Goal: Task Accomplishment & Management: Use online tool/utility

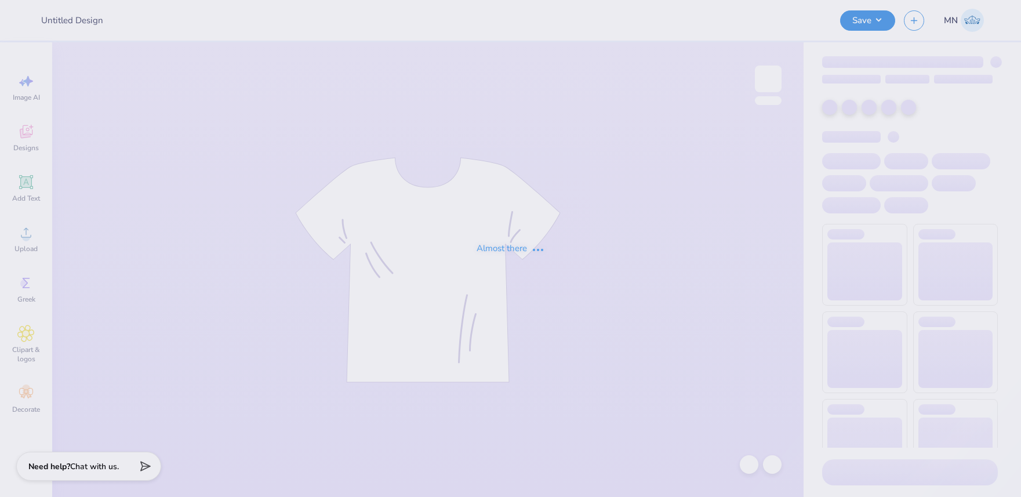
type input "Cheetah Hoodie"
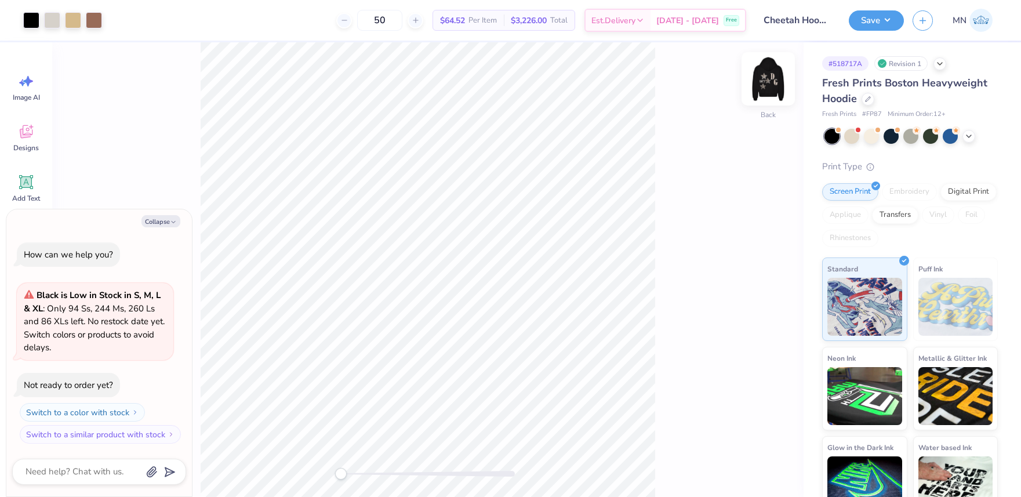
click at [763, 97] on div at bounding box center [768, 78] width 53 height 53
drag, startPoint x: 175, startPoint y: 223, endPoint x: 193, endPoint y: 219, distance: 18.4
click at [175, 223] on icon "button" at bounding box center [173, 222] width 7 height 7
type textarea "x"
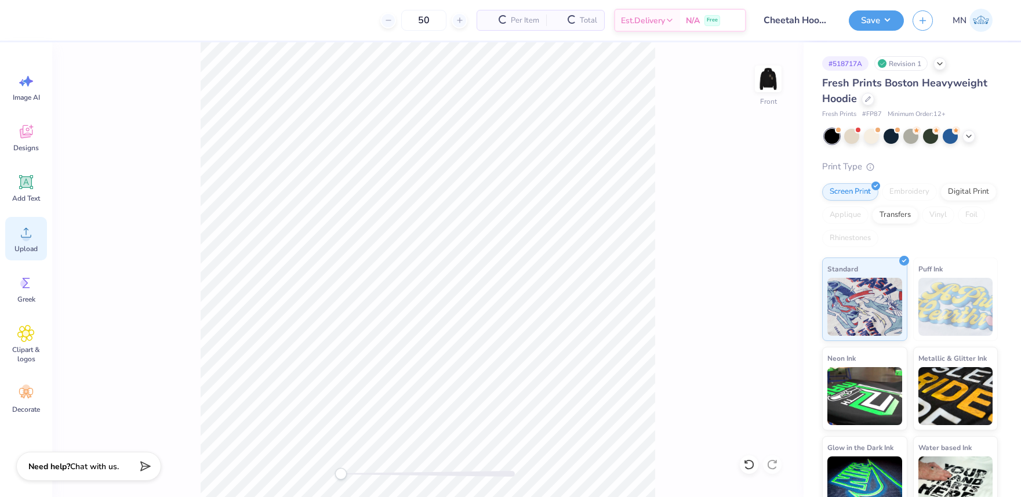
drag, startPoint x: 34, startPoint y: 248, endPoint x: 40, endPoint y: 248, distance: 5.8
click at [34, 248] on span "Upload" at bounding box center [25, 248] width 23 height 9
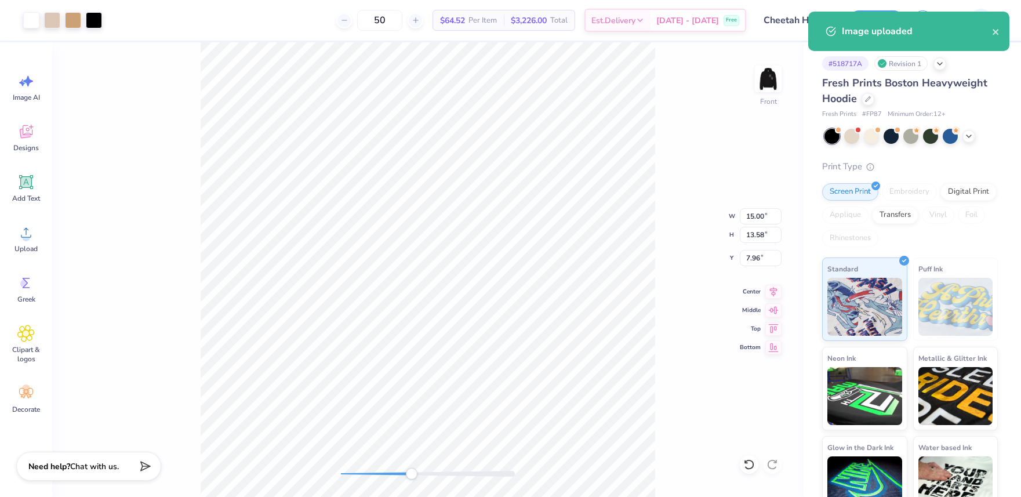
drag, startPoint x: 346, startPoint y: 473, endPoint x: 412, endPoint y: 471, distance: 66.7
click at [412, 474] on div "Accessibility label" at bounding box center [412, 474] width 12 height 12
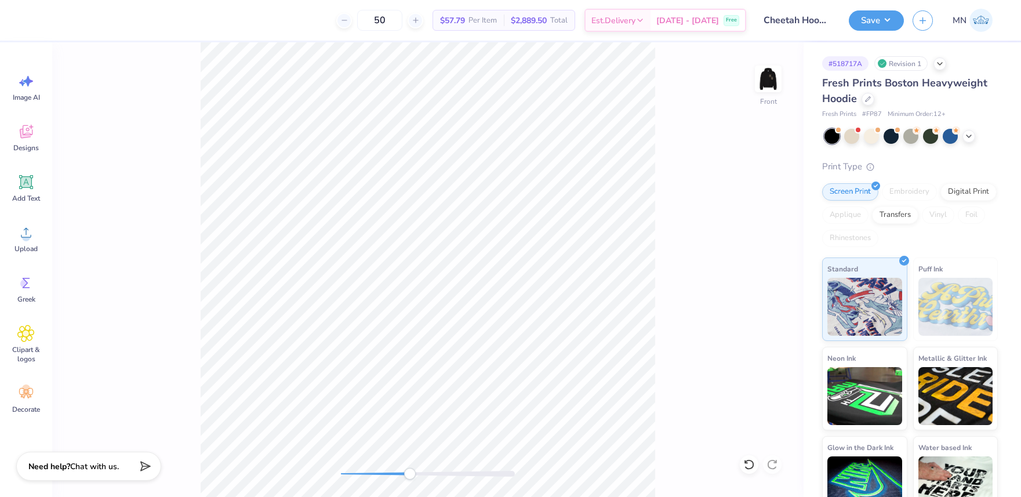
click at [254, 463] on div "Front" at bounding box center [428, 269] width 752 height 455
click at [17, 234] on icon at bounding box center [25, 232] width 17 height 17
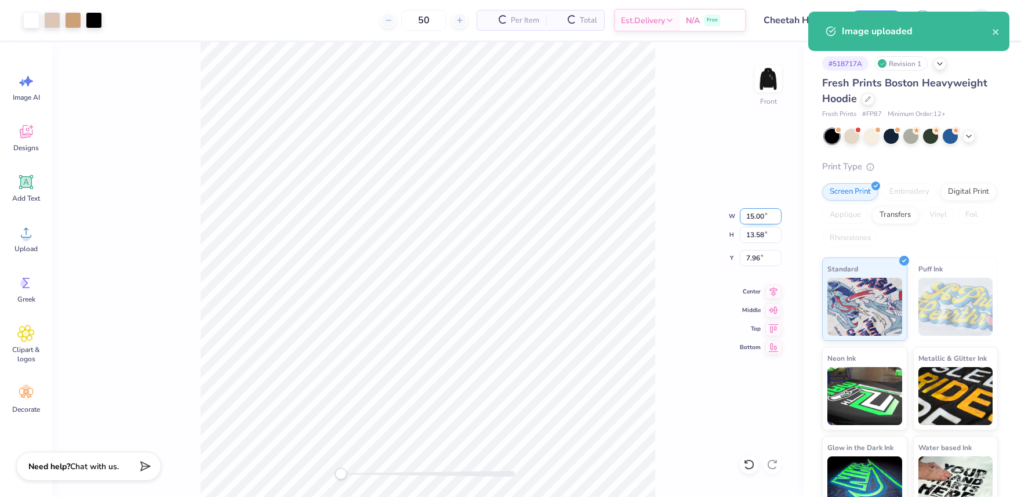
drag, startPoint x: 755, startPoint y: 212, endPoint x: 763, endPoint y: 218, distance: 10.3
click at [755, 212] on input "15.00" at bounding box center [761, 216] width 42 height 16
type input "12.50"
type input "11.32"
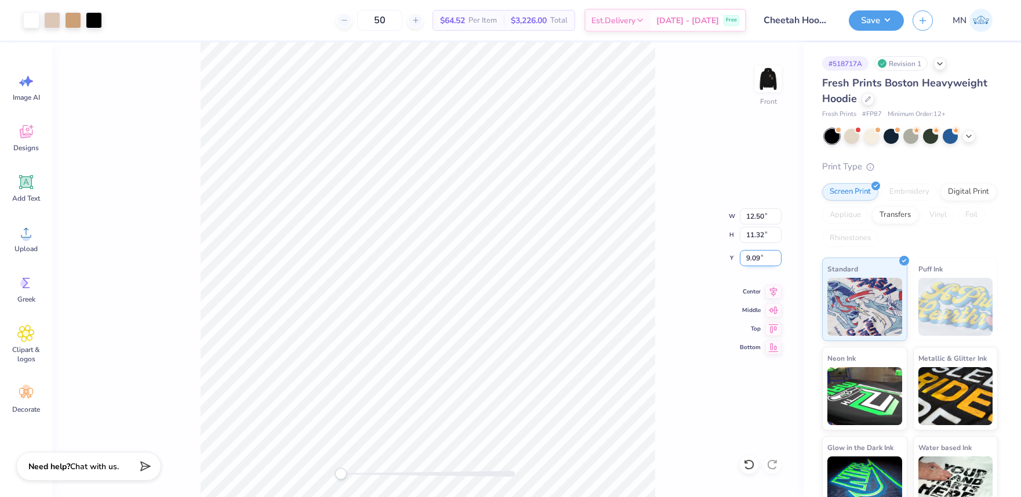
click at [759, 258] on input "9.09" at bounding box center [761, 258] width 42 height 16
type input "6"
click at [767, 85] on img at bounding box center [768, 79] width 46 height 46
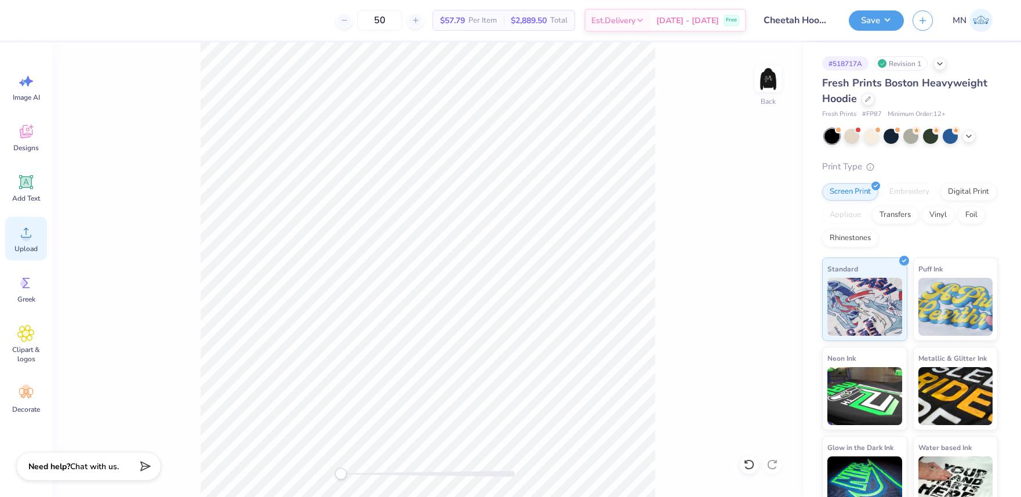
click at [24, 246] on span "Upload" at bounding box center [25, 248] width 23 height 9
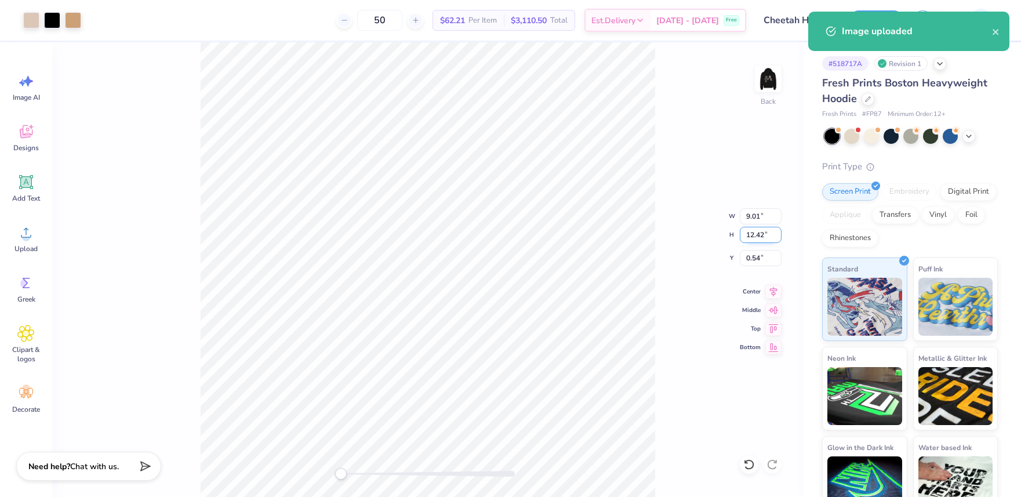
click at [771, 234] on input "12.42" at bounding box center [761, 235] width 42 height 16
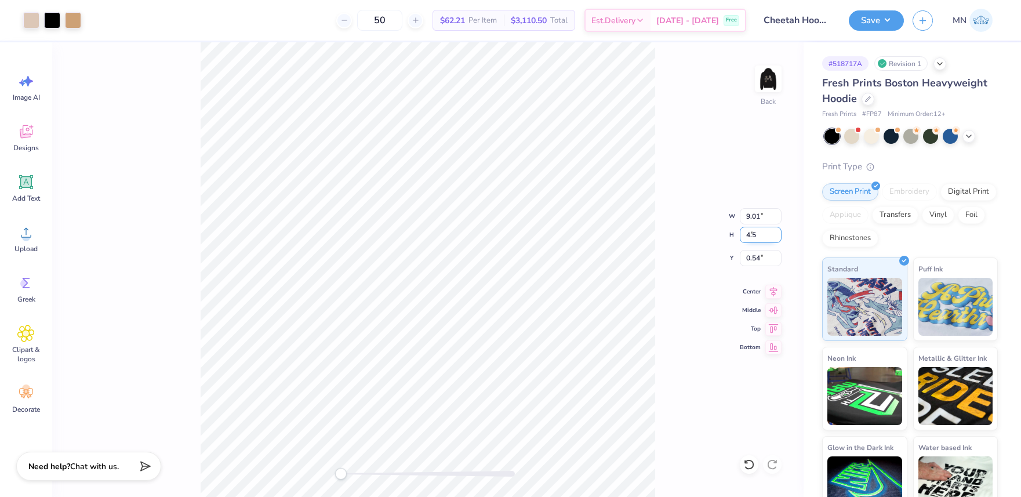
type input "4.5"
type input "3.27"
type input "4.50"
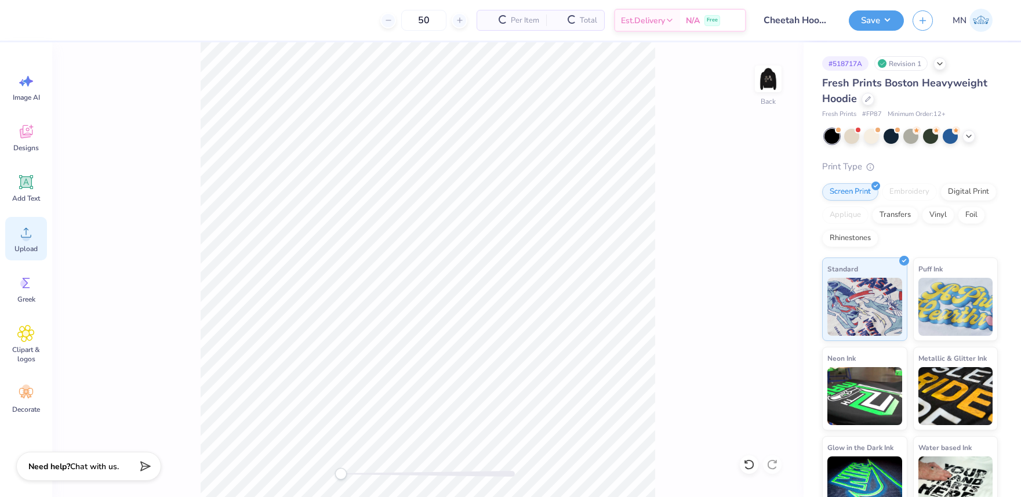
click at [35, 238] on div "Upload" at bounding box center [26, 238] width 42 height 43
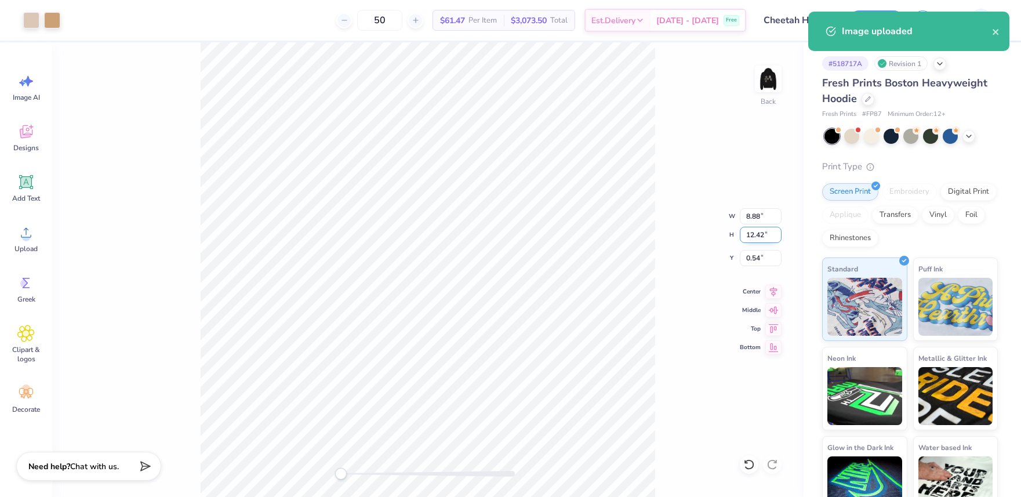
click at [755, 238] on input "12.42" at bounding box center [761, 235] width 42 height 16
type input "4"
type input "2.86"
type input "4.00"
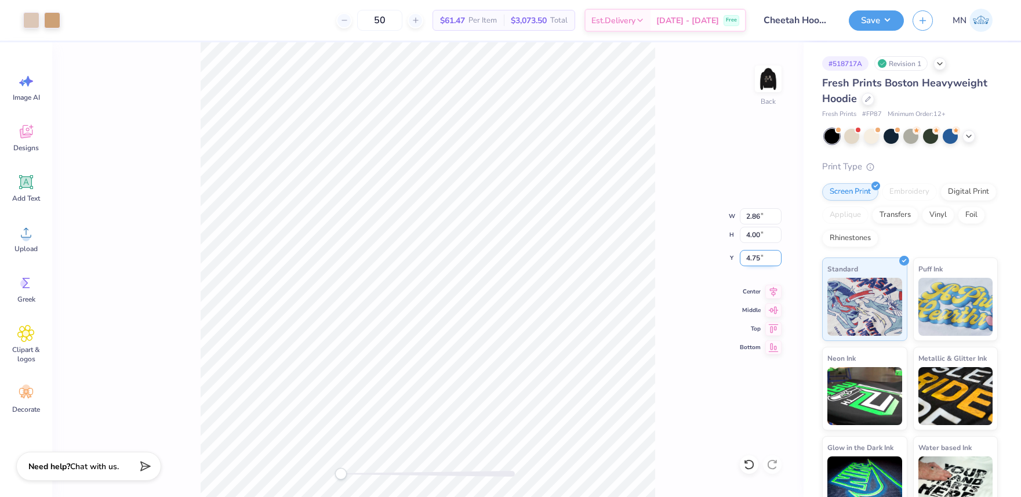
click at [760, 261] on input "4.75" at bounding box center [761, 258] width 42 height 16
type input "3"
click at [773, 85] on img at bounding box center [768, 79] width 46 height 46
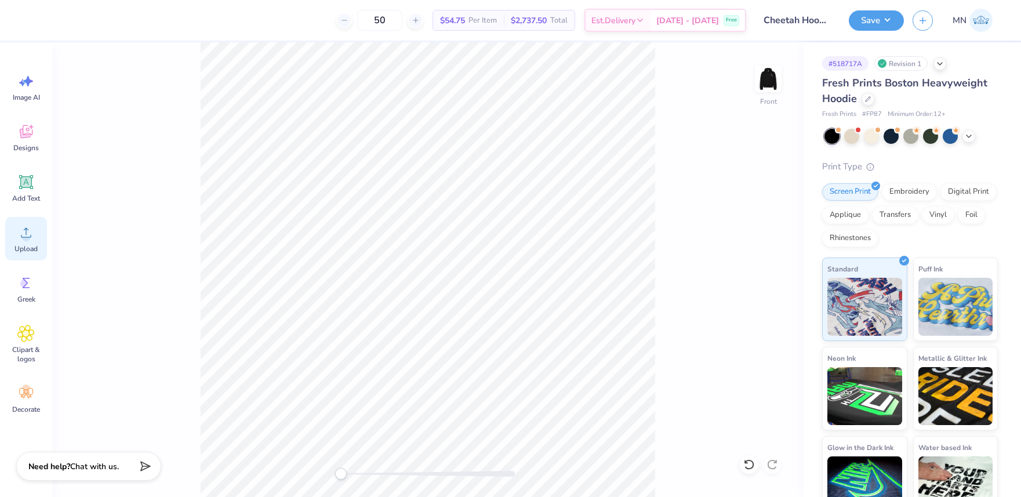
click at [30, 246] on span "Upload" at bounding box center [25, 248] width 23 height 9
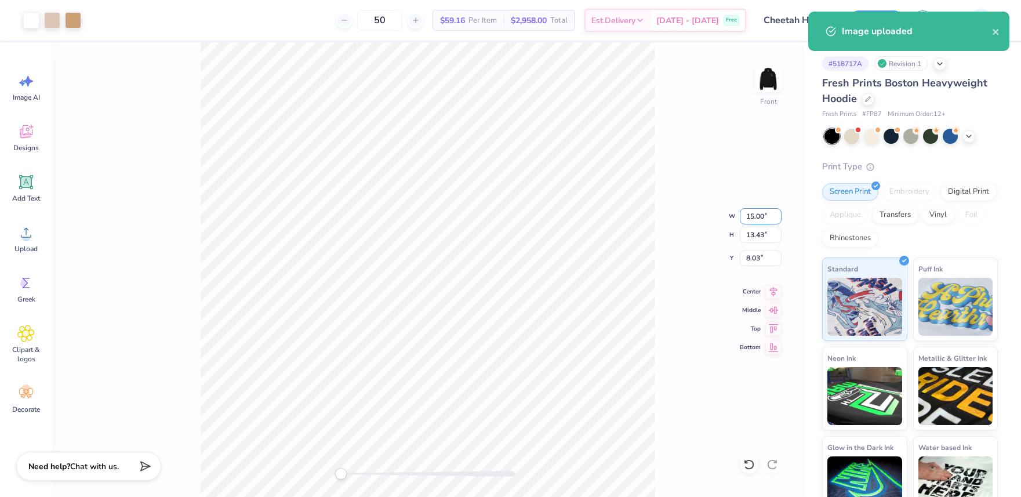
click at [764, 217] on input "15.00" at bounding box center [761, 216] width 42 height 16
type input "12.50"
type input "11.20"
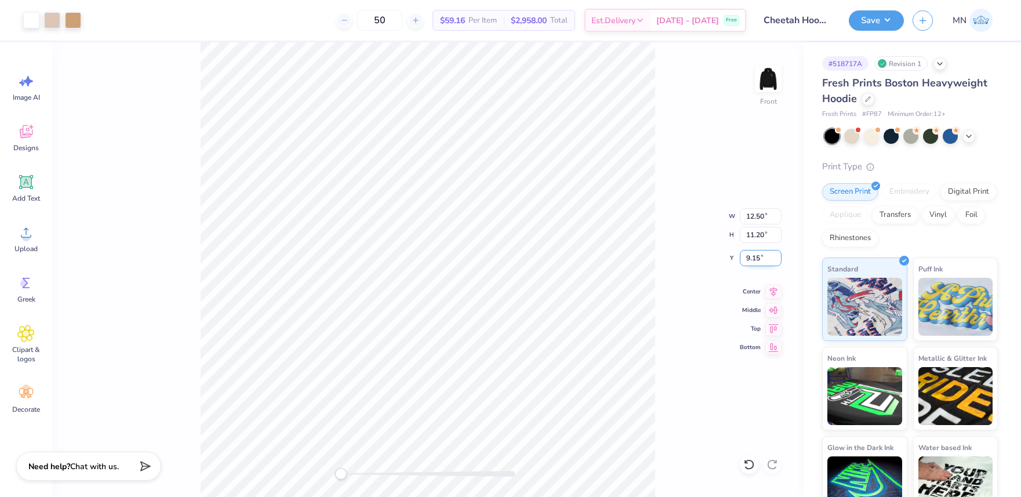
click at [756, 263] on input "9.15" at bounding box center [761, 258] width 42 height 16
type input "6"
click at [884, 24] on button "Save" at bounding box center [876, 19] width 55 height 20
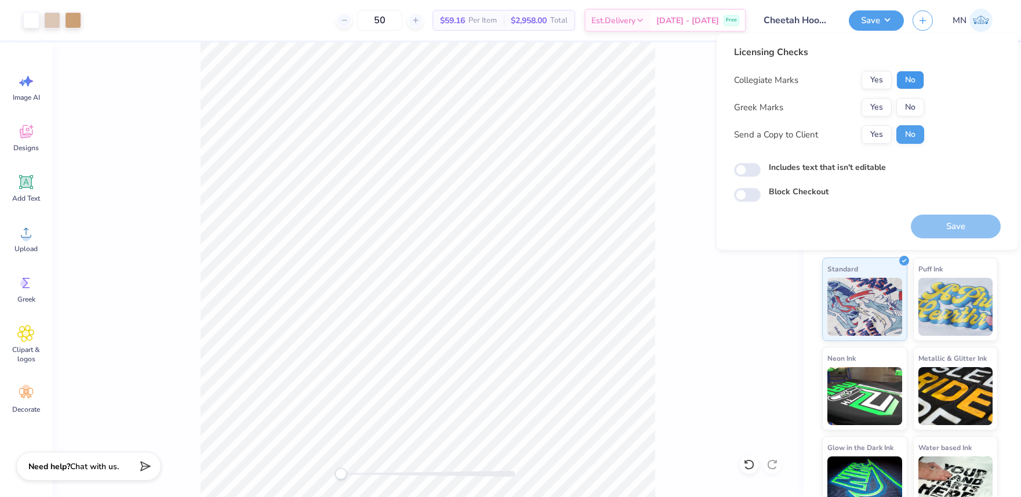
click at [913, 74] on button "No" at bounding box center [911, 80] width 28 height 19
drag, startPoint x: 893, startPoint y: 96, endPoint x: 887, endPoint y: 121, distance: 25.6
click at [888, 101] on button "Yes" at bounding box center [877, 107] width 30 height 19
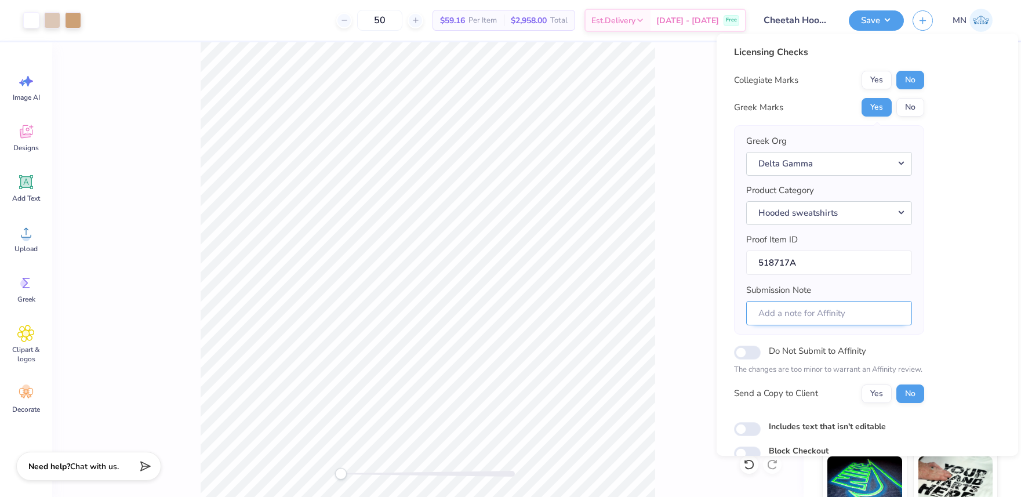
scroll to position [53, 0]
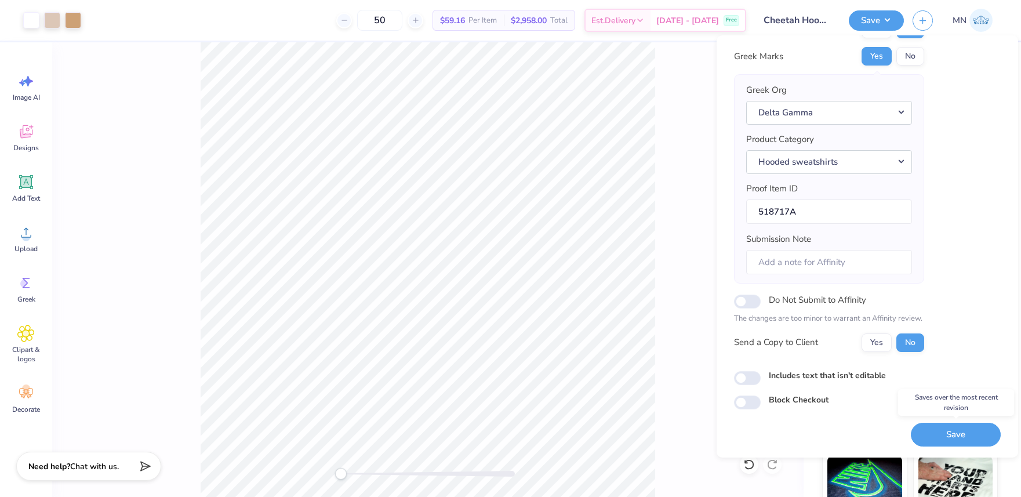
click at [972, 427] on button "Save" at bounding box center [956, 435] width 90 height 24
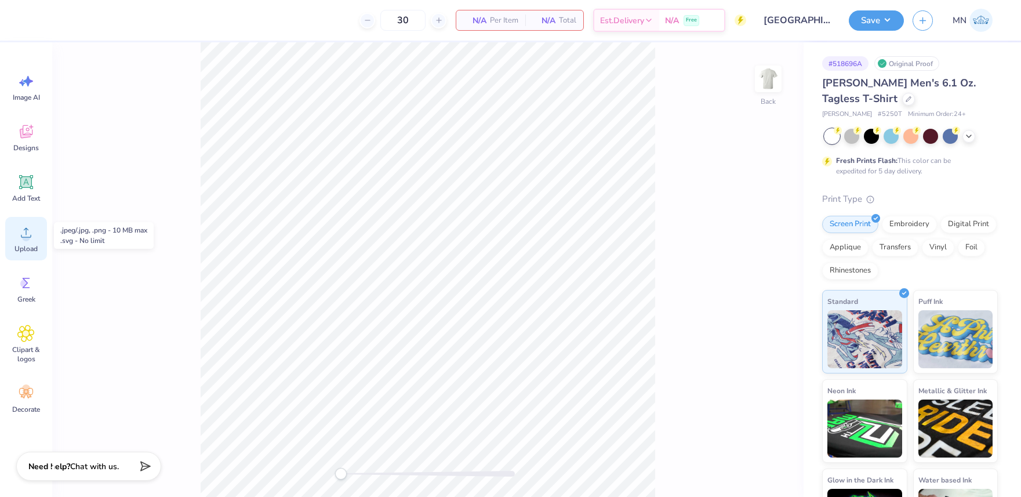
click at [27, 226] on icon at bounding box center [25, 232] width 17 height 17
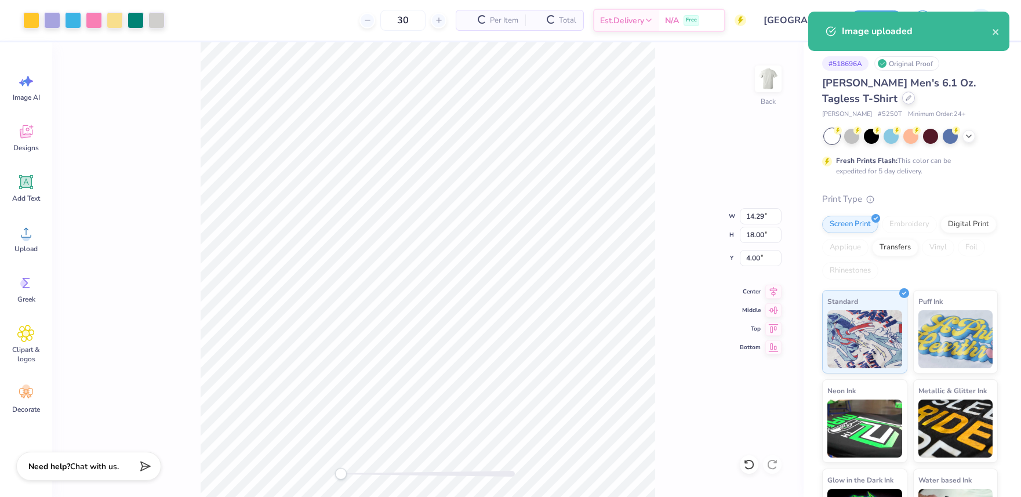
click at [902, 100] on div at bounding box center [908, 98] width 13 height 13
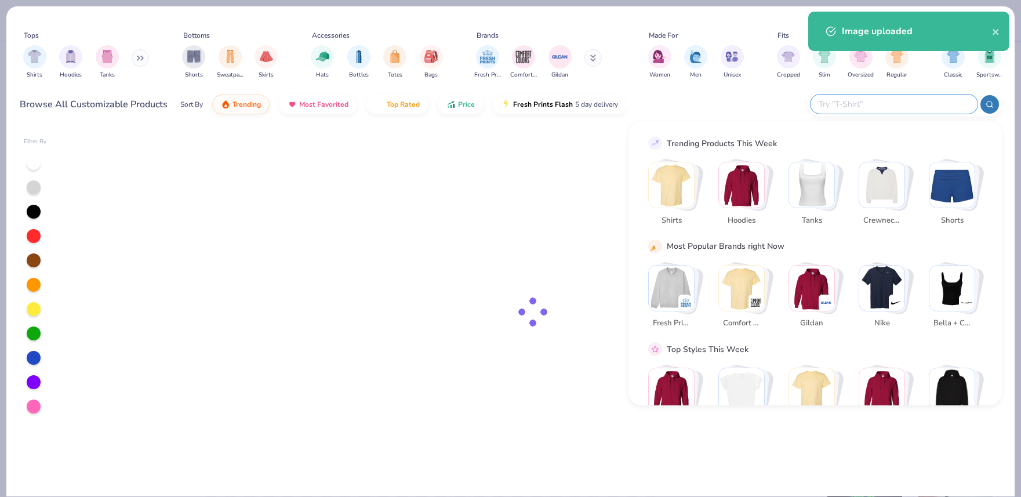
click at [906, 98] on input "text" at bounding box center [894, 103] width 152 height 13
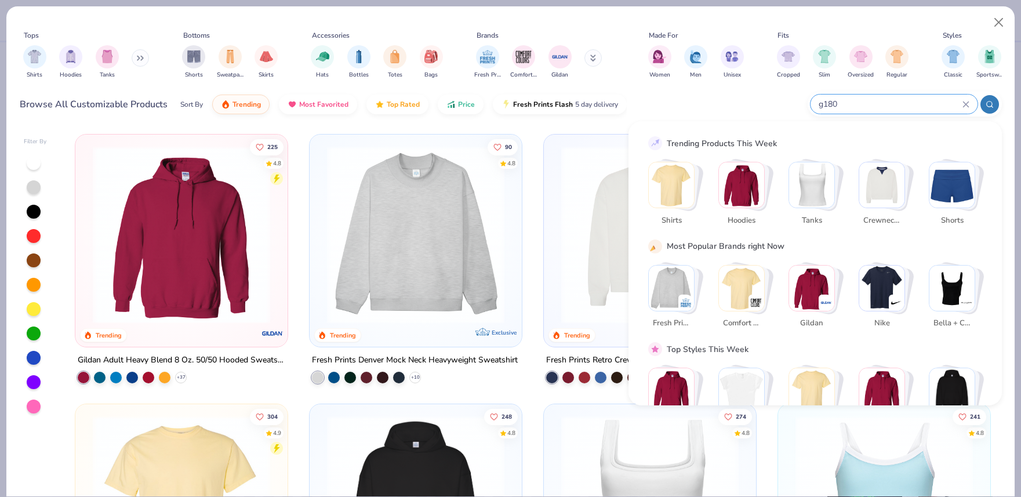
type input "g180"
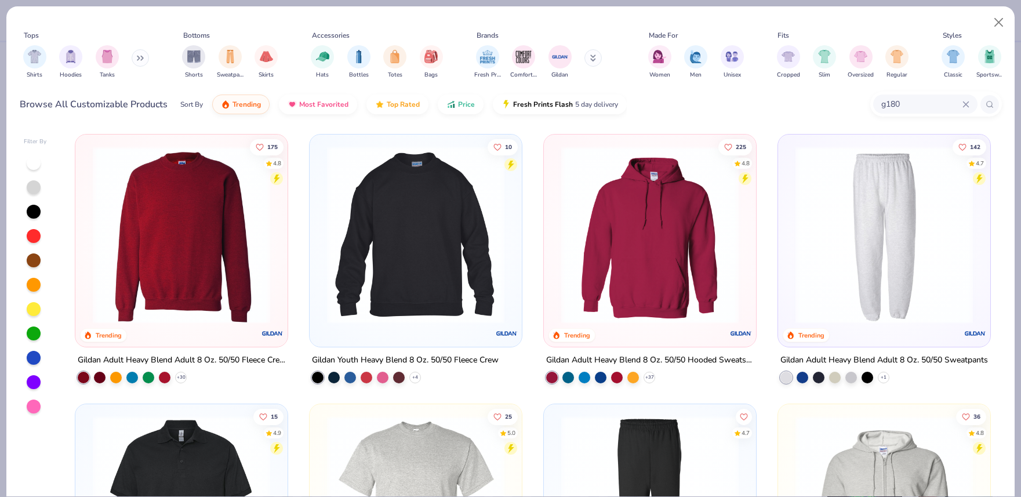
click at [248, 203] on img at bounding box center [181, 234] width 189 height 177
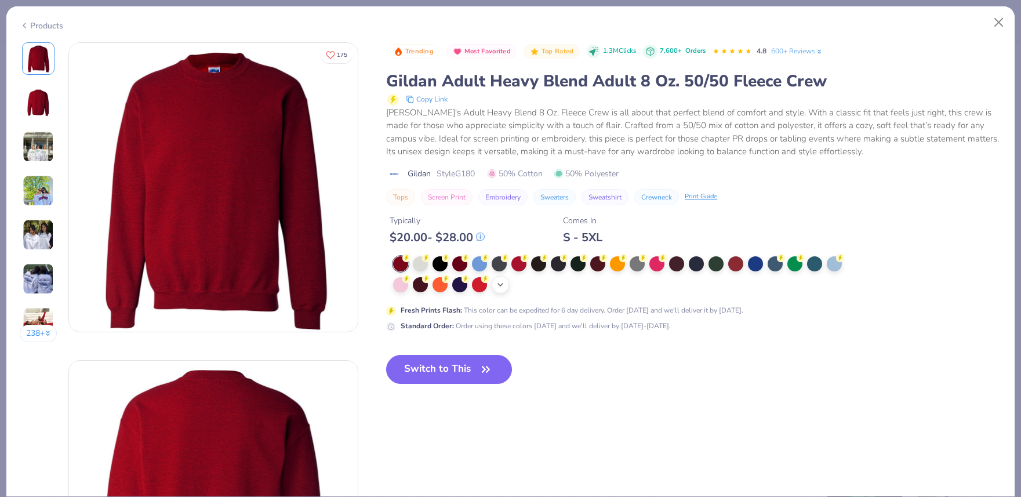
click at [500, 284] on icon at bounding box center [500, 284] width 9 height 9
click at [615, 289] on div at bounding box center [617, 283] width 15 height 15
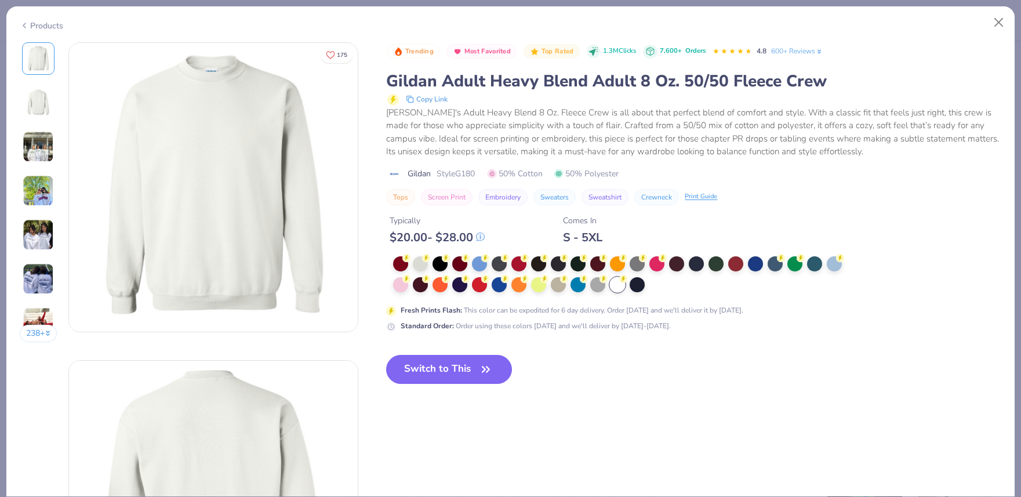
drag, startPoint x: 487, startPoint y: 363, endPoint x: 676, endPoint y: 314, distance: 195.2
click at [487, 363] on icon "button" at bounding box center [486, 369] width 16 height 16
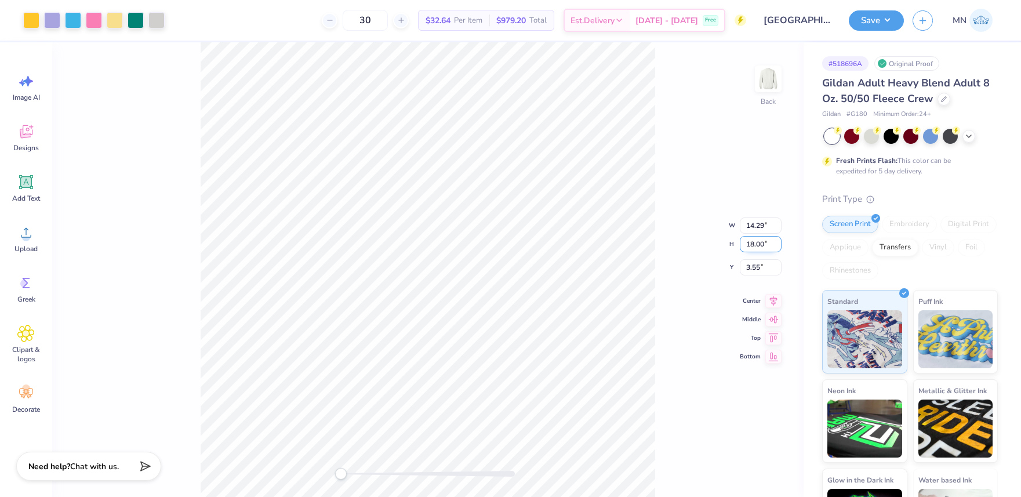
click at [771, 246] on input "18.00" at bounding box center [761, 244] width 42 height 16
type input "4"
type input "3.18"
type input "4.00"
type input "10.55"
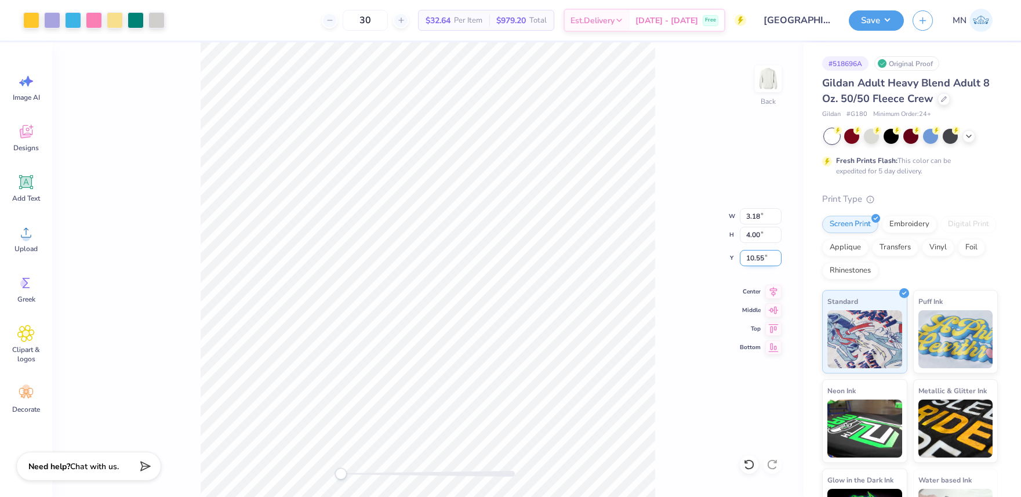
click at [756, 252] on input "10.55" at bounding box center [761, 258] width 42 height 16
type input "3"
click at [873, 25] on button "Save" at bounding box center [876, 19] width 55 height 20
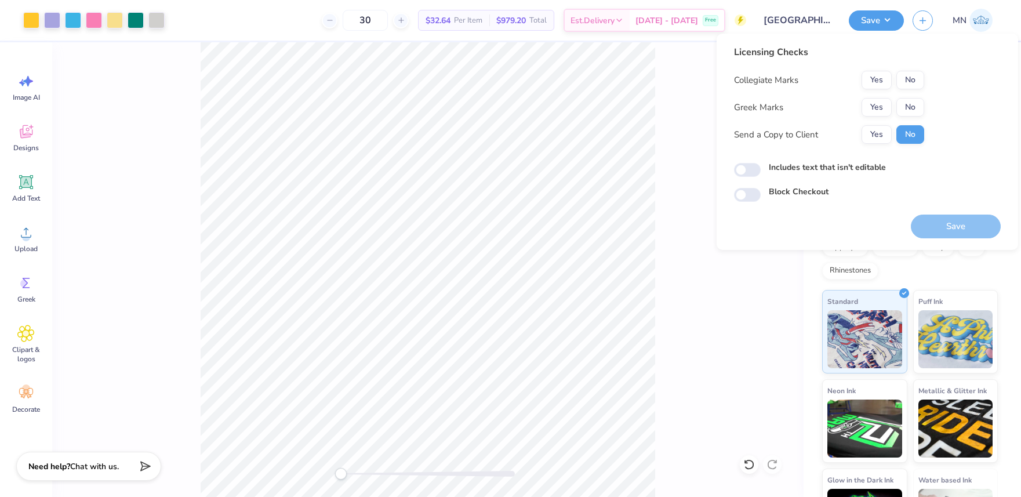
click at [910, 84] on button "No" at bounding box center [911, 80] width 28 height 19
click at [909, 106] on button "No" at bounding box center [911, 107] width 28 height 19
drag, startPoint x: 943, startPoint y: 222, endPoint x: 928, endPoint y: 159, distance: 64.4
click at [943, 222] on button "Save" at bounding box center [956, 227] width 90 height 24
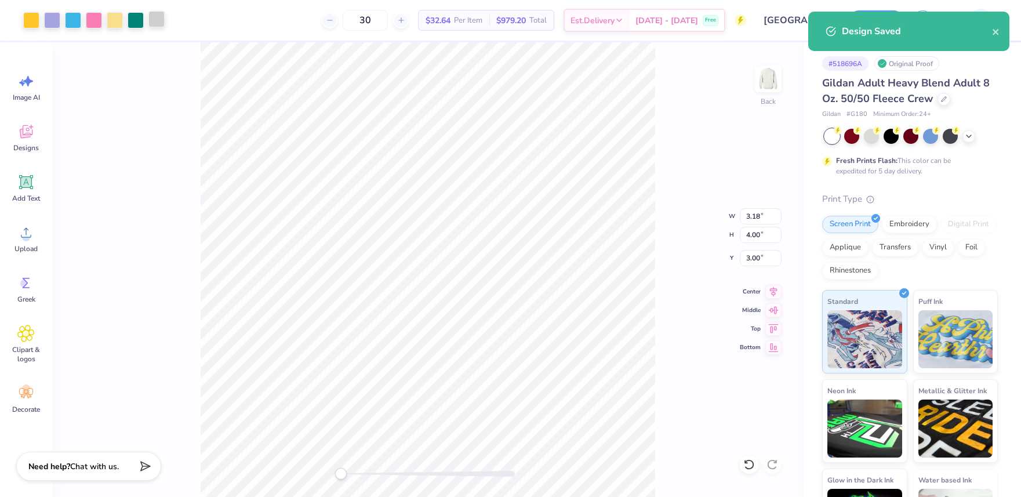
click at [154, 19] on div at bounding box center [156, 19] width 16 height 16
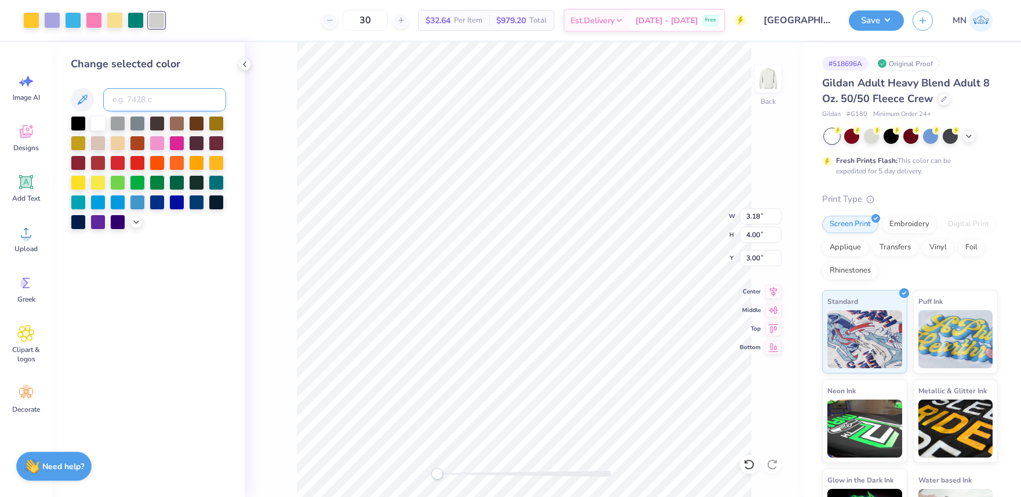
click at [143, 105] on input at bounding box center [164, 99] width 123 height 23
type input "2705"
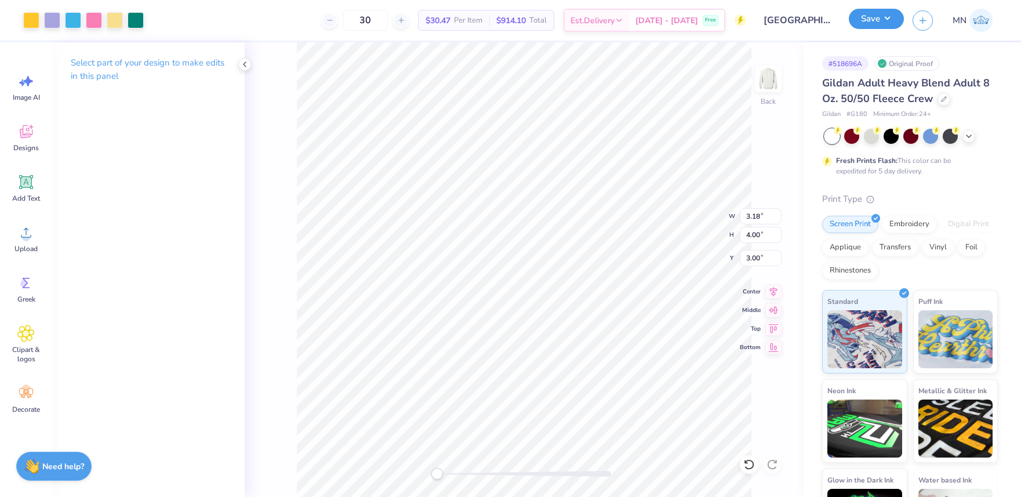
drag, startPoint x: 891, startPoint y: 18, endPoint x: 894, endPoint y: 28, distance: 10.8
click at [891, 20] on button "Save" at bounding box center [876, 19] width 55 height 20
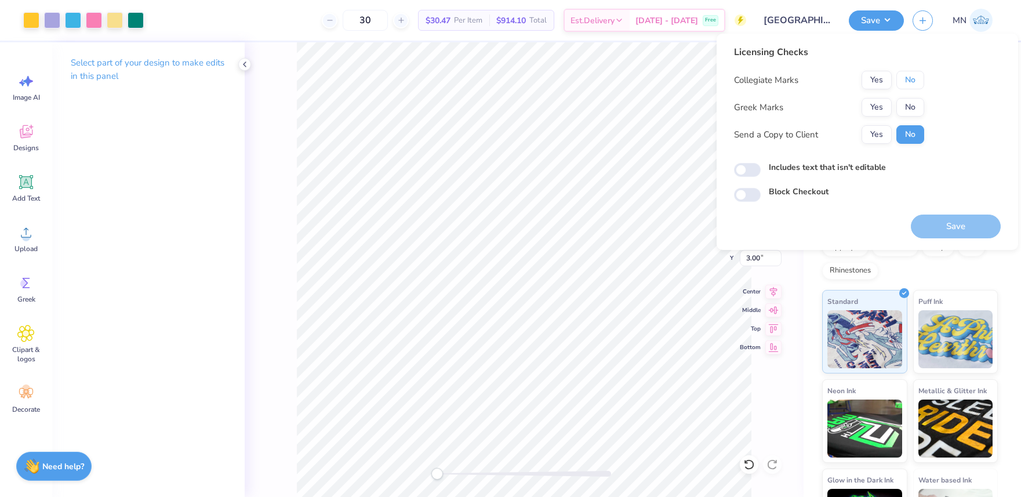
drag, startPoint x: 916, startPoint y: 82, endPoint x: 915, endPoint y: 96, distance: 13.9
click at [916, 84] on button "No" at bounding box center [911, 80] width 28 height 19
click at [914, 103] on button "No" at bounding box center [911, 107] width 28 height 19
drag, startPoint x: 948, startPoint y: 223, endPoint x: 851, endPoint y: 137, distance: 128.6
click at [947, 223] on button "Save" at bounding box center [956, 227] width 90 height 24
